Goal: Task Accomplishment & Management: Use online tool/utility

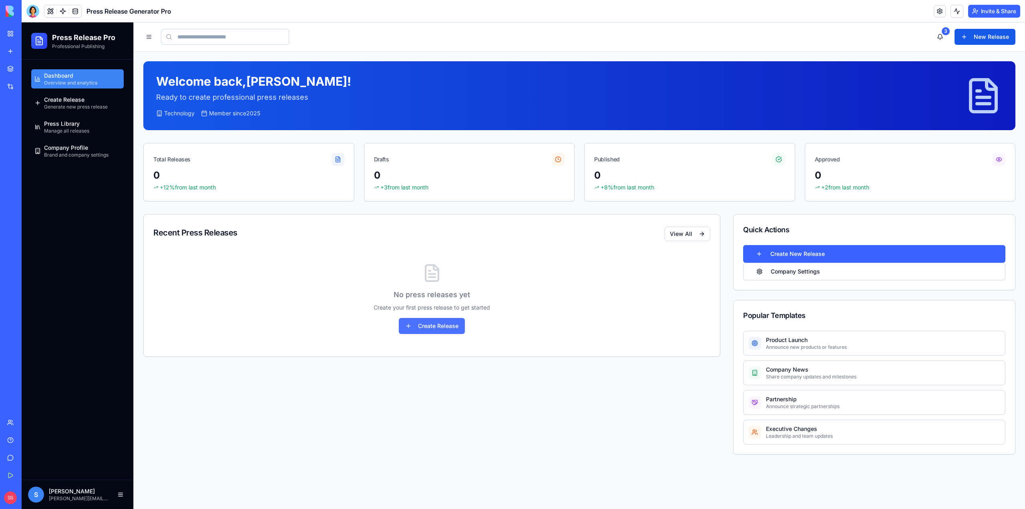
click at [451, 326] on button "Create Release" at bounding box center [432, 326] width 66 height 16
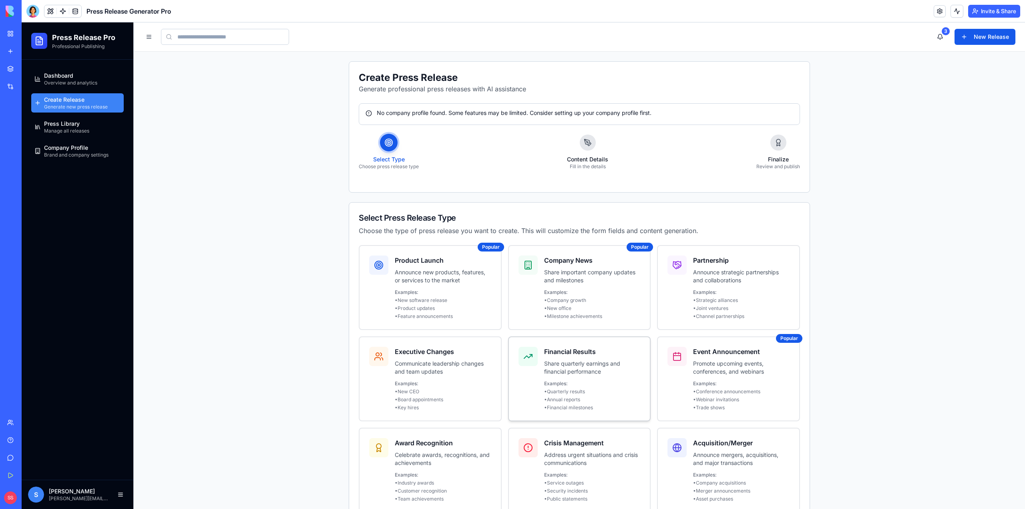
scroll to position [113, 0]
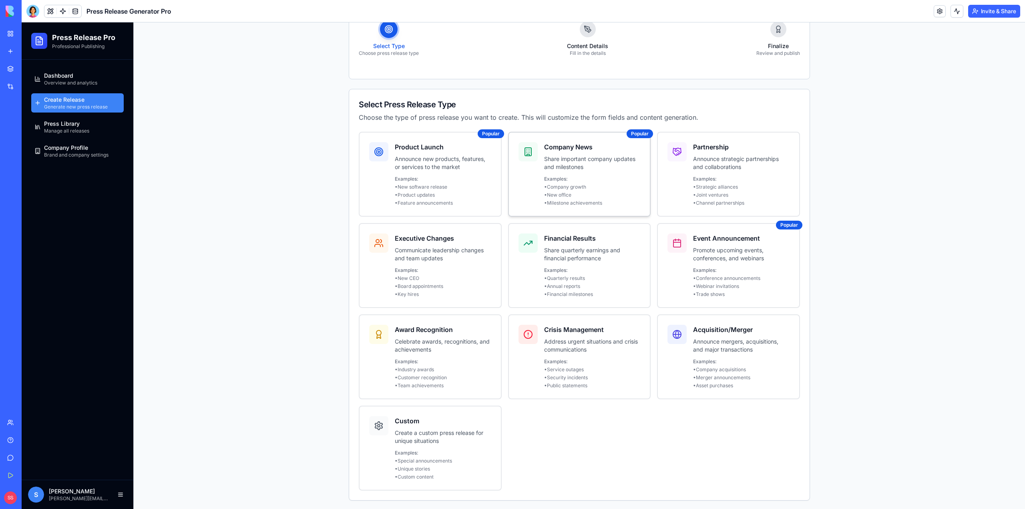
click at [573, 189] on p "• Company growth" at bounding box center [592, 187] width 96 height 6
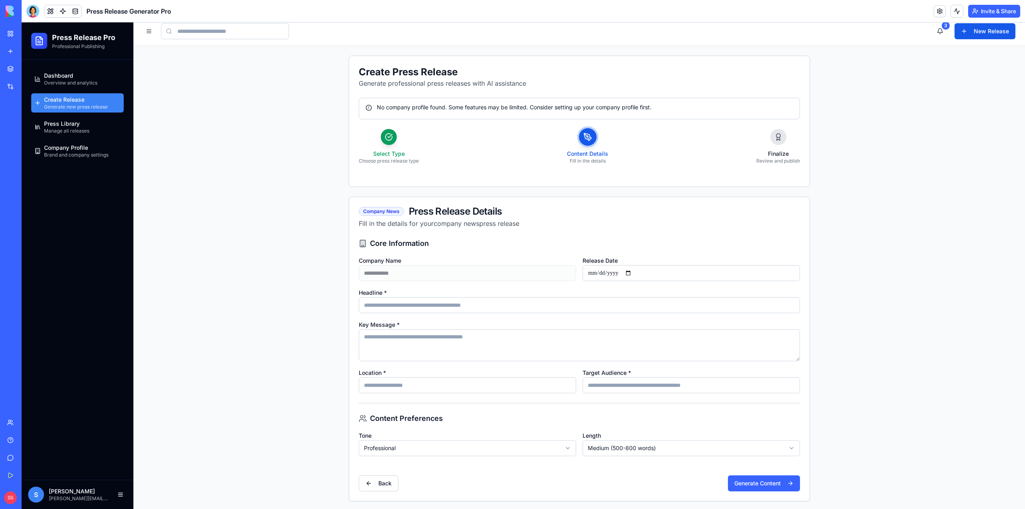
scroll to position [6, 0]
click at [781, 482] on button "Generate Content" at bounding box center [764, 482] width 72 height 16
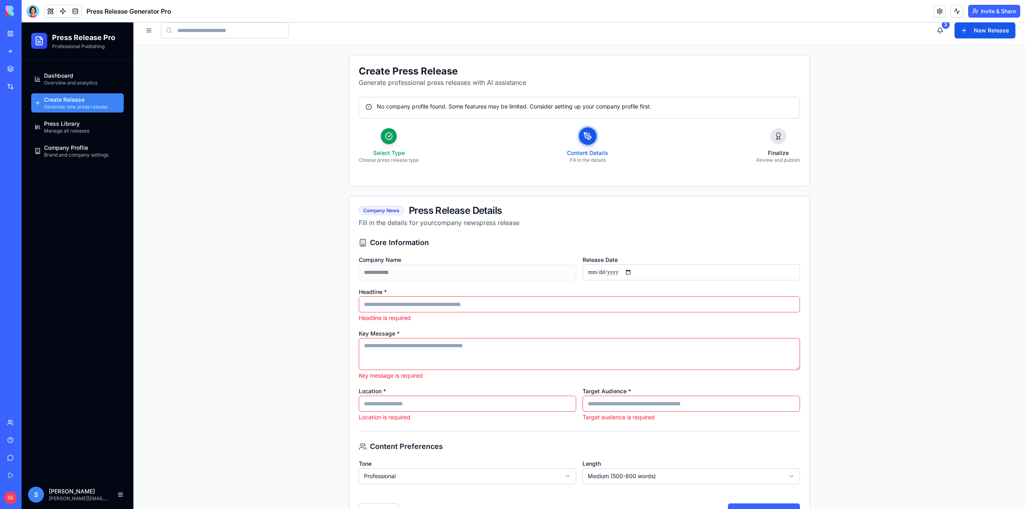
click at [494, 302] on input "Headline *" at bounding box center [579, 304] width 441 height 16
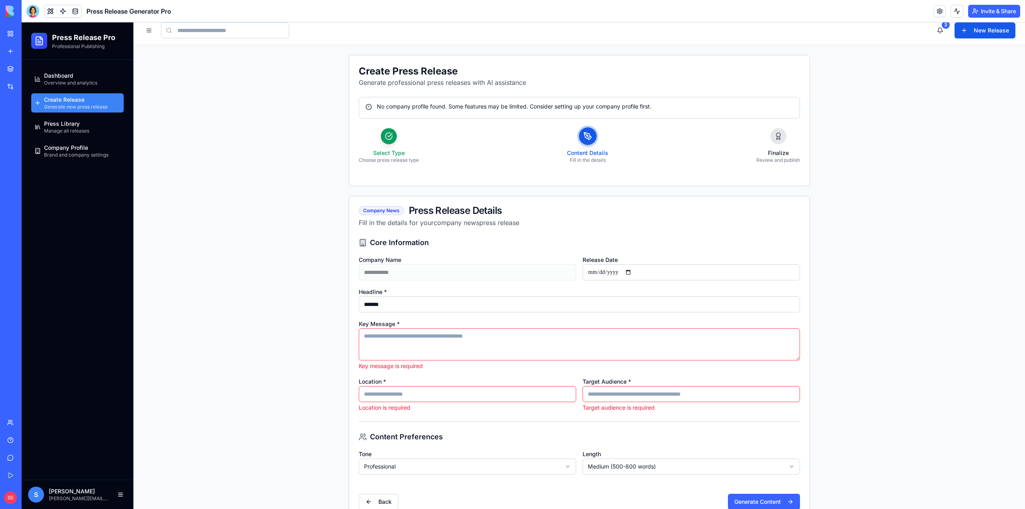
type input "*******"
click at [480, 345] on textarea "Key Message *" at bounding box center [579, 344] width 441 height 32
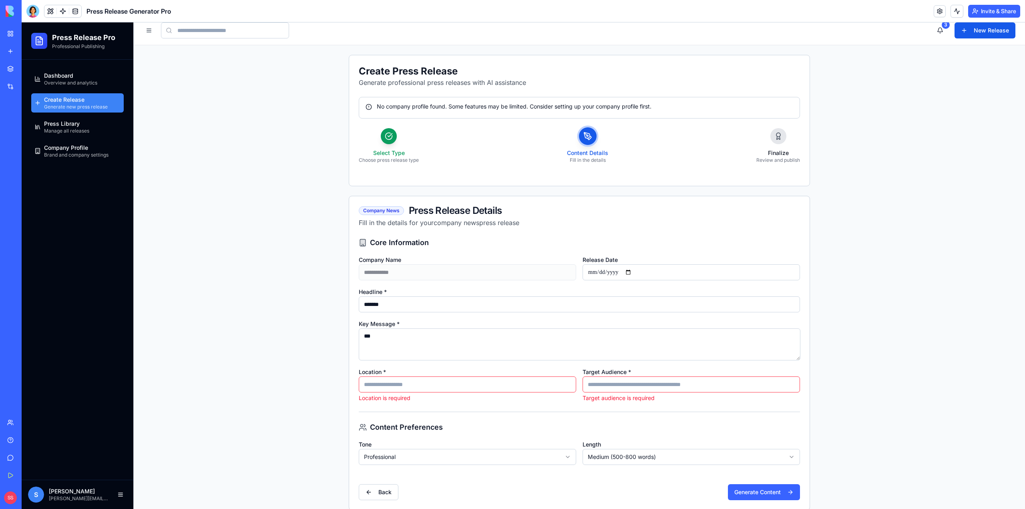
type textarea "***"
click at [478, 391] on div "Location * Location is required" at bounding box center [467, 384] width 217 height 35
click at [508, 383] on input "Location *" at bounding box center [467, 384] width 217 height 16
type input "*******"
click at [637, 381] on input "Target Audience *" at bounding box center [690, 384] width 217 height 16
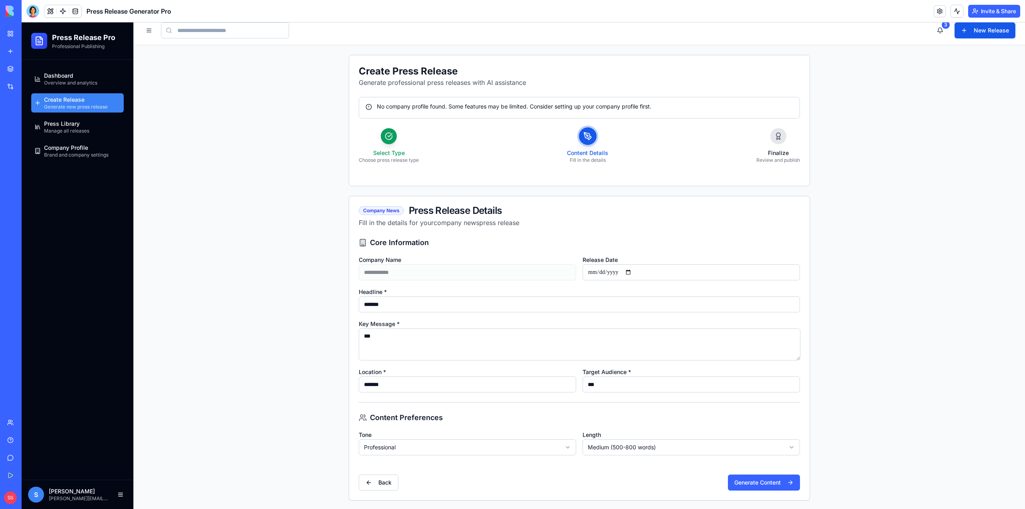
type input "***"
click at [775, 472] on div "Back Generate Content" at bounding box center [579, 478] width 441 height 26
click at [777, 478] on button "Generate Content" at bounding box center [764, 482] width 72 height 16
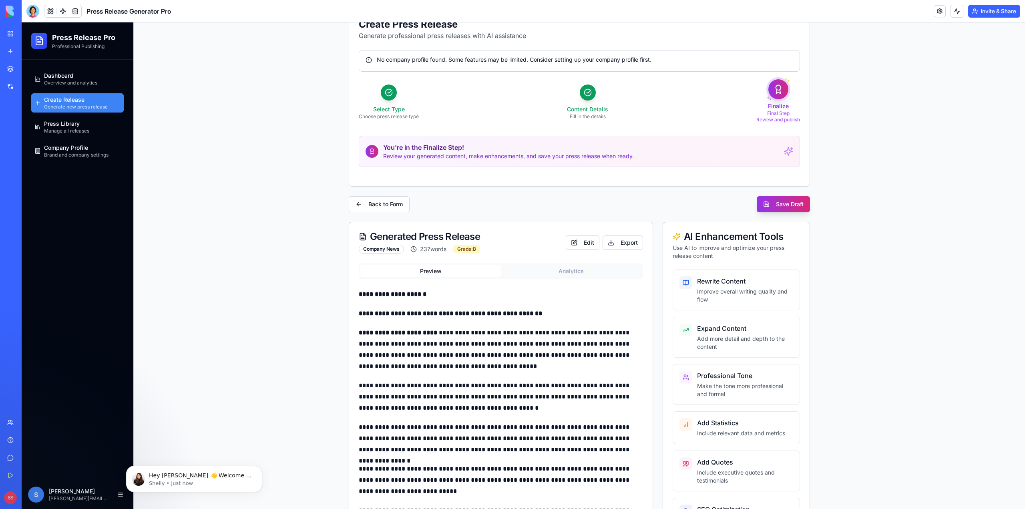
scroll to position [48, 0]
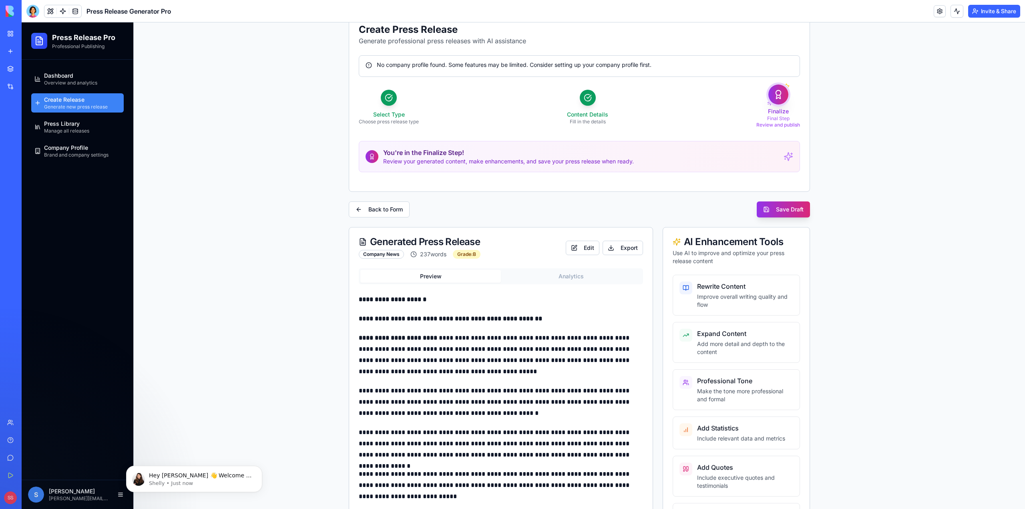
click at [22, 47] on link "New app" at bounding box center [18, 51] width 32 height 16
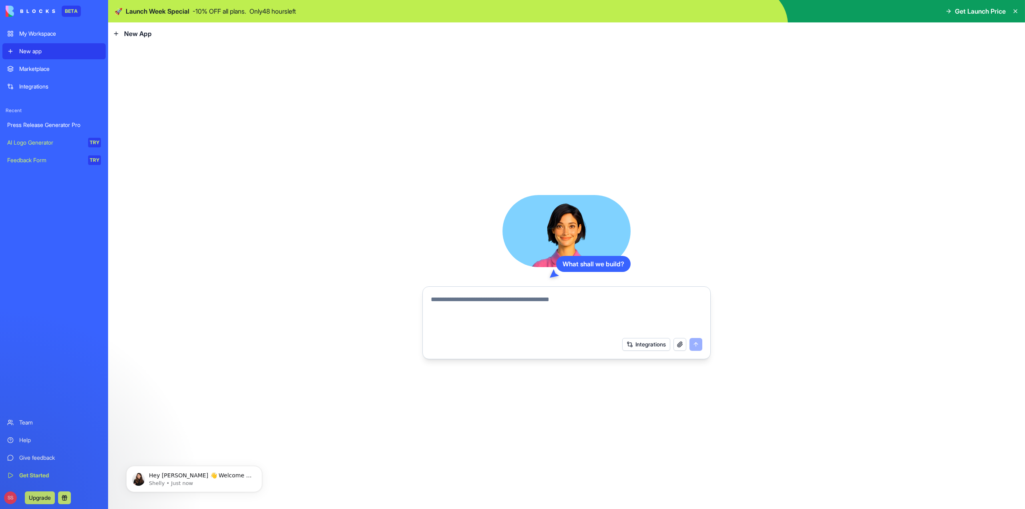
click at [647, 344] on button "Integrations" at bounding box center [646, 344] width 48 height 13
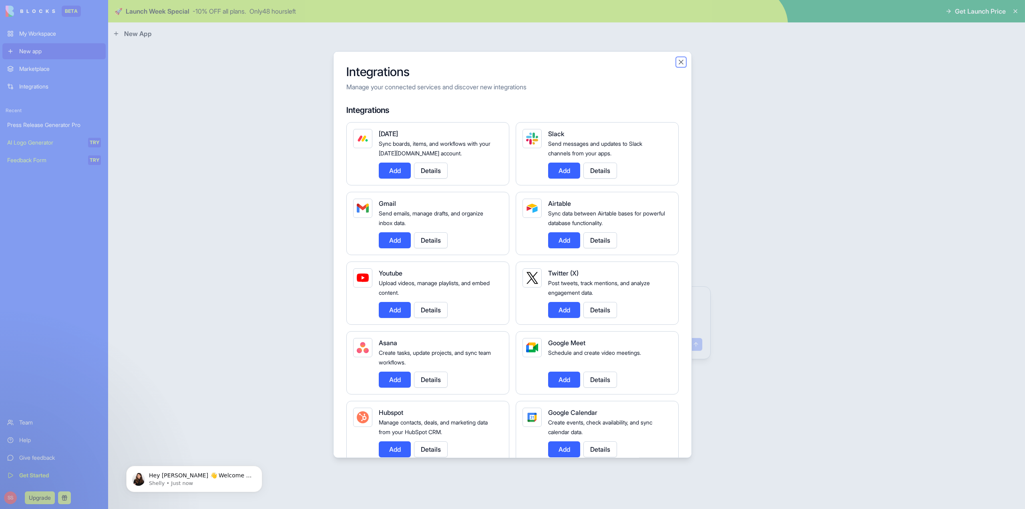
click at [681, 63] on button "Close" at bounding box center [681, 62] width 8 height 8
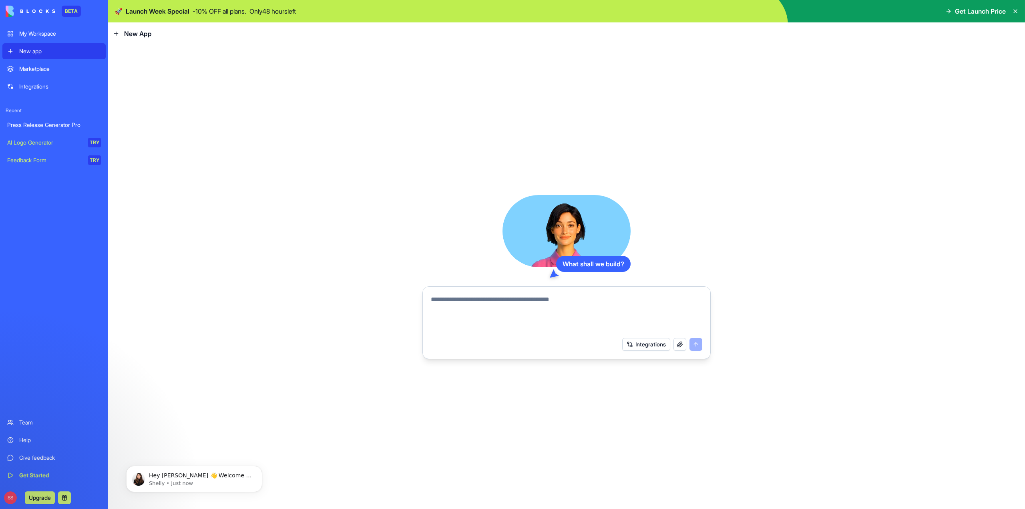
click at [96, 71] on div "Marketplace" at bounding box center [60, 69] width 82 height 8
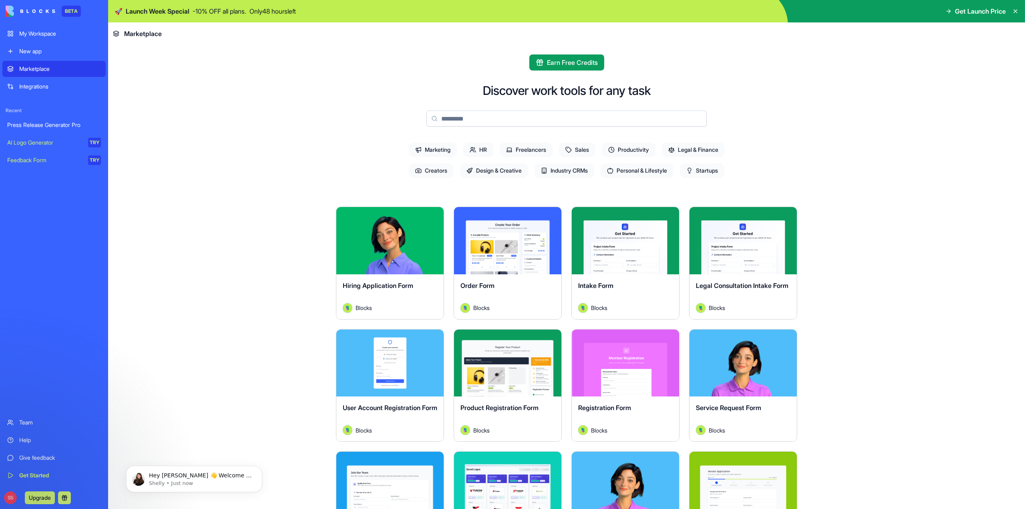
click at [519, 345] on div "Explore" at bounding box center [507, 362] width 107 height 67
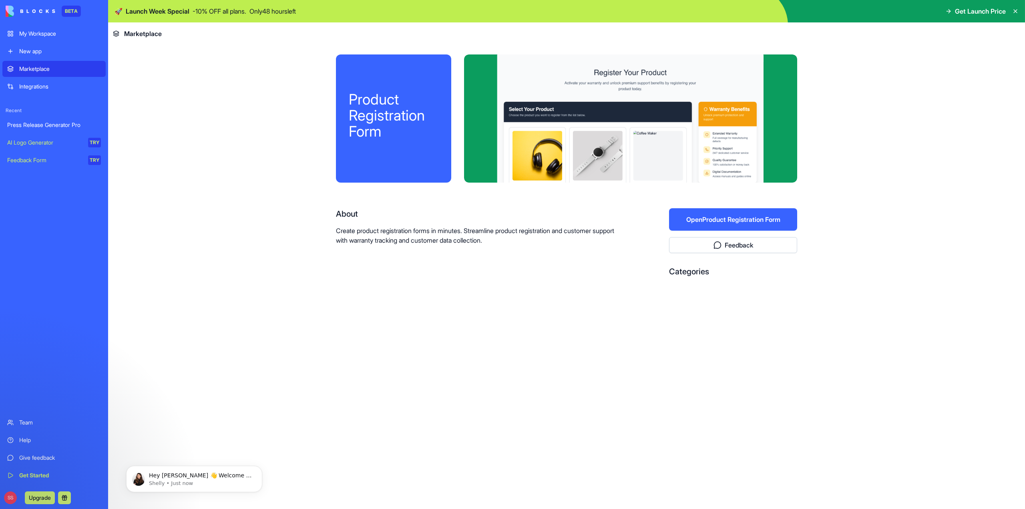
click at [724, 227] on button "Open Product Registration Form" at bounding box center [733, 219] width 128 height 22
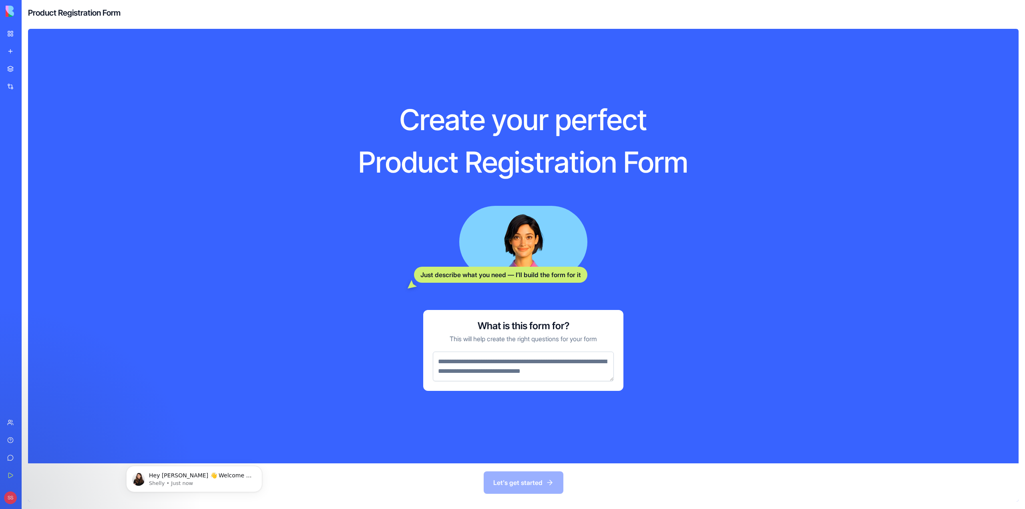
click at [543, 485] on div "Let's get started" at bounding box center [523, 482] width 990 height 38
click at [308, 169] on div "Create your perfect Product Registration Form Just describe what you need — I’l…" at bounding box center [523, 246] width 990 height 434
